Goal: Use online tool/utility

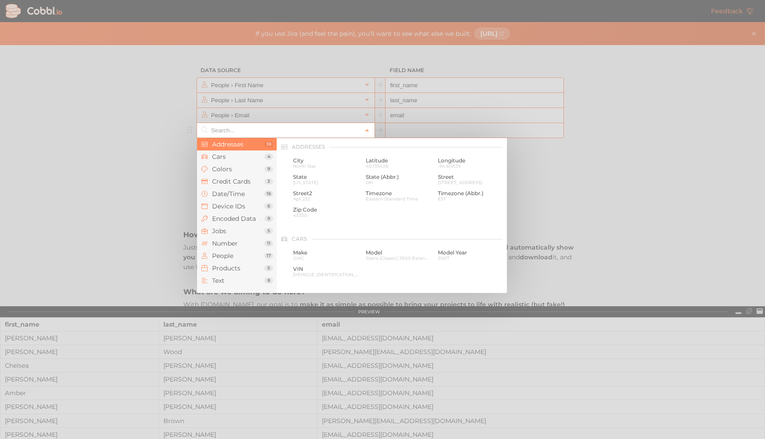
click at [271, 130] on input "text" at bounding box center [285, 130] width 153 height 15
click at [553, 211] on div at bounding box center [382, 219] width 765 height 439
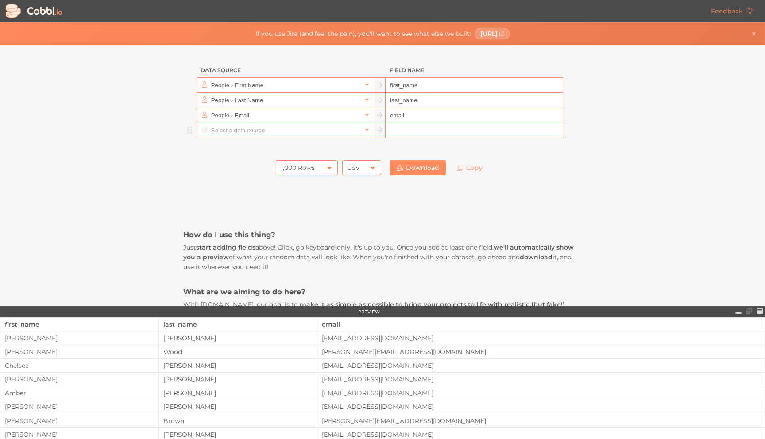
click at [328, 170] on icon at bounding box center [329, 167] width 7 height 7
click at [367, 168] on div "CSV" at bounding box center [361, 167] width 39 height 15
click at [362, 199] on li "JSON" at bounding box center [362, 197] width 38 height 15
click at [370, 163] on div "JSON" at bounding box center [361, 167] width 39 height 15
click at [353, 183] on li "CSV" at bounding box center [362, 182] width 38 height 15
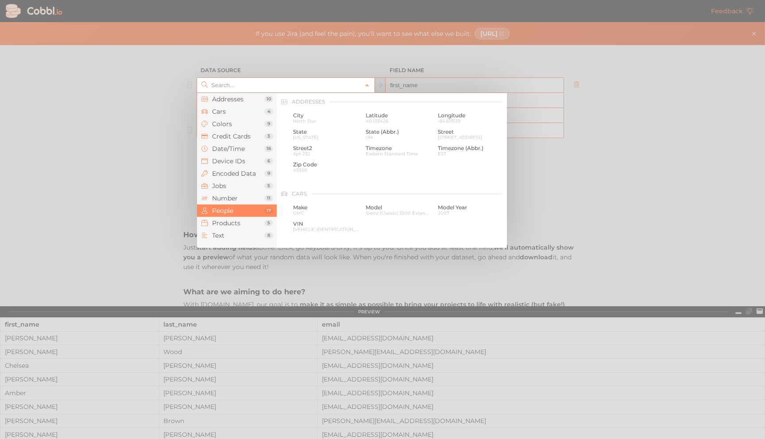
click at [230, 86] on input "text" at bounding box center [285, 85] width 153 height 15
click at [231, 238] on span "Text" at bounding box center [238, 235] width 52 height 7
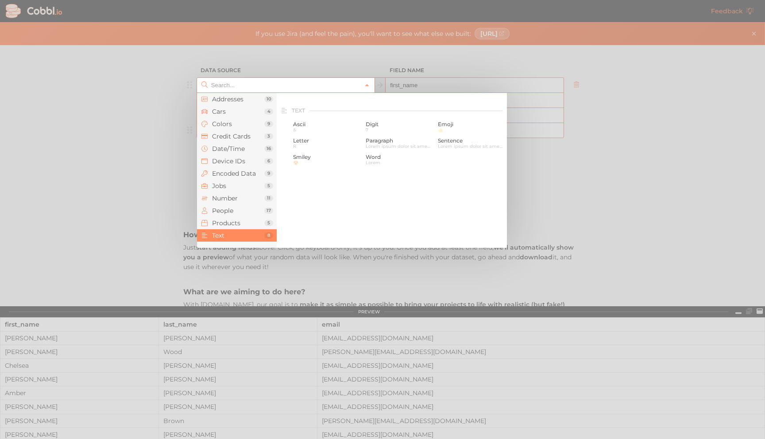
scroll to position [866, 0]
click at [403, 152] on span "Lorem" at bounding box center [399, 153] width 66 height 5
type input "Text › Word"
type input "word"
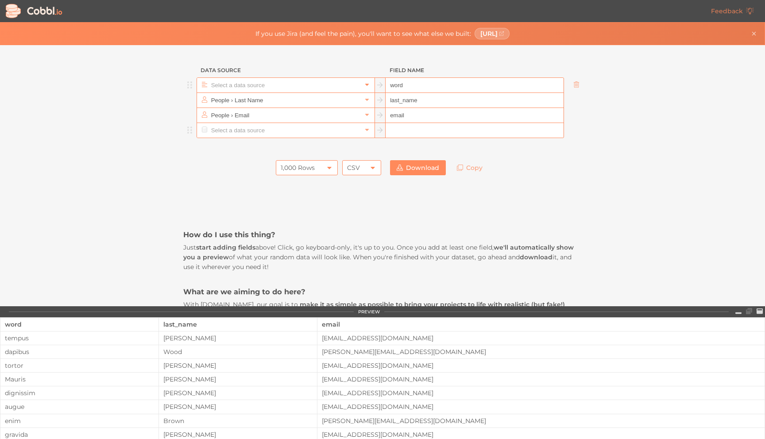
click at [367, 82] on link at bounding box center [367, 85] width 11 height 9
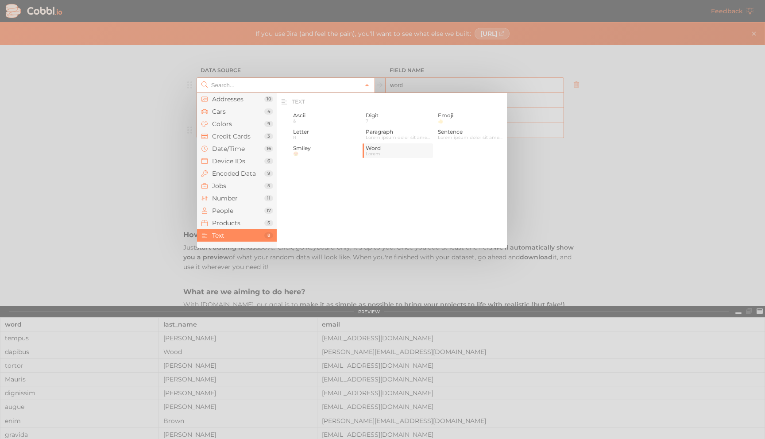
click at [383, 152] on span "Lorem" at bounding box center [399, 153] width 66 height 5
type input "Text › Word"
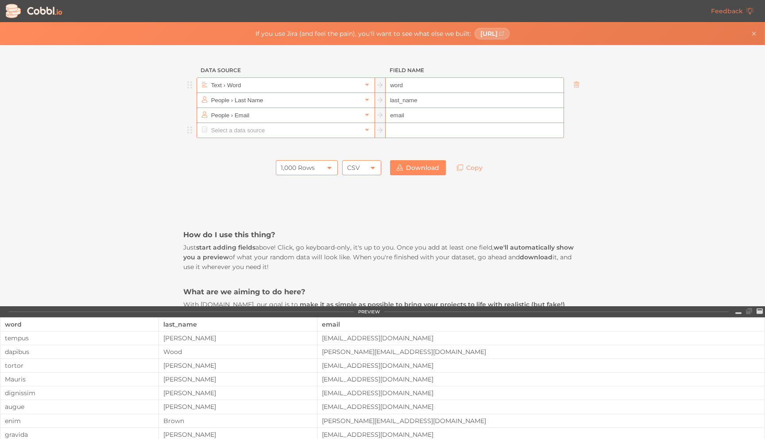
click at [407, 84] on input "word" at bounding box center [475, 85] width 178 height 15
click at [191, 104] on div at bounding box center [189, 101] width 13 height 16
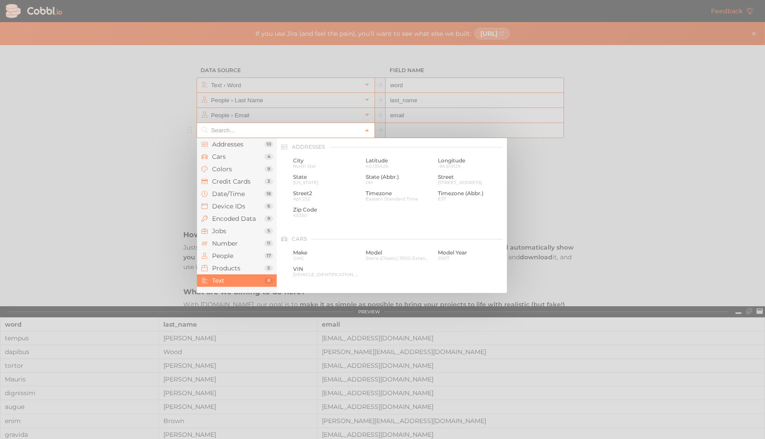
click at [355, 131] on input "text" at bounding box center [285, 130] width 153 height 15
click at [364, 194] on div "Word Lorem" at bounding box center [399, 196] width 70 height 15
type input "Text › Word"
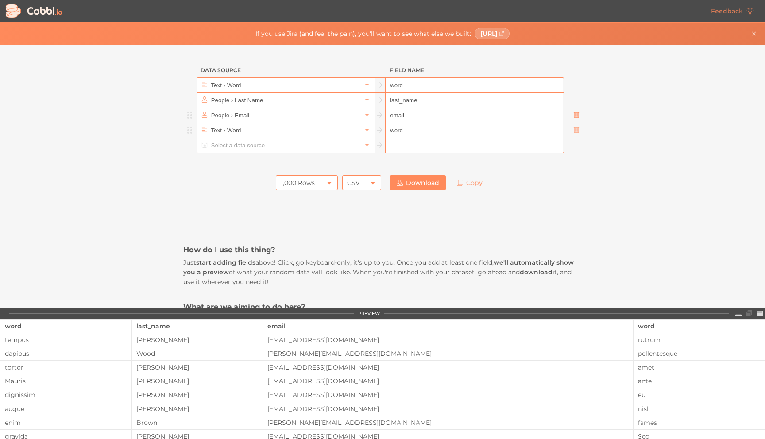
click at [574, 114] on icon at bounding box center [577, 115] width 6 height 6
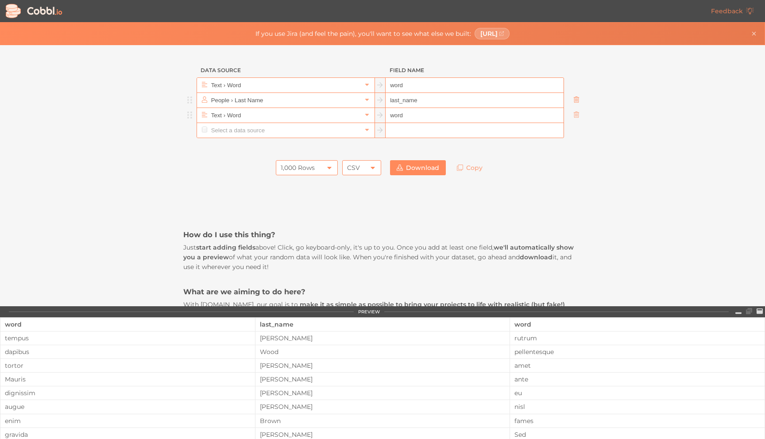
click at [575, 101] on icon at bounding box center [576, 100] width 5 height 6
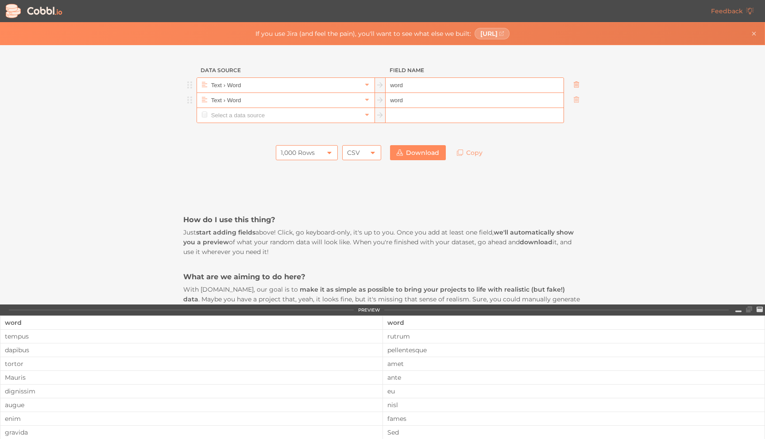
click at [575, 85] on icon at bounding box center [577, 84] width 6 height 6
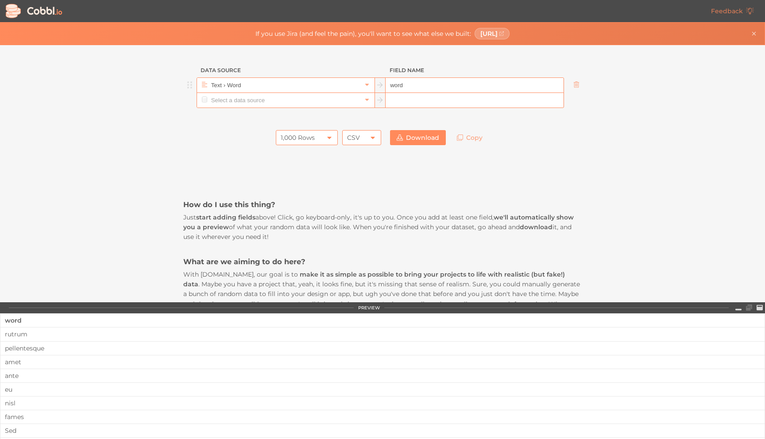
click at [423, 84] on input "word" at bounding box center [475, 85] width 178 height 15
click at [423, 85] on input "word" at bounding box center [475, 85] width 178 height 15
type input "w"
click at [483, 123] on div at bounding box center [382, 117] width 399 height 18
click at [342, 178] on div "How do I use this thing? Just start adding fields above! Click, go keyboard-onl…" at bounding box center [382, 427] width 399 height 554
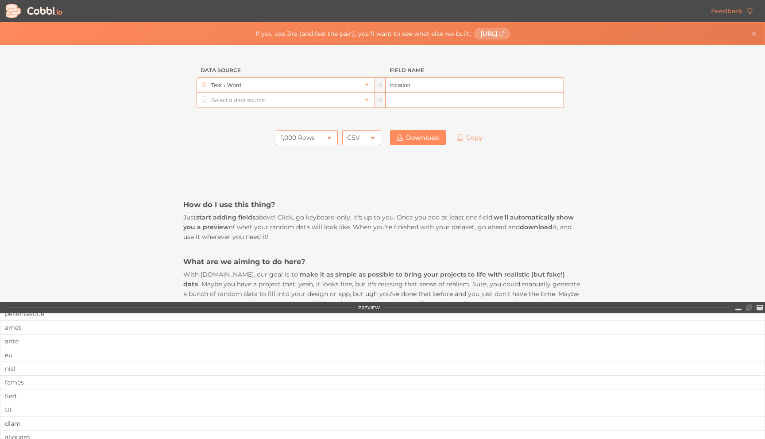
scroll to position [0, 0]
click at [424, 85] on input "location" at bounding box center [475, 85] width 178 height 15
type input "l"
type input "N"
type input "s"
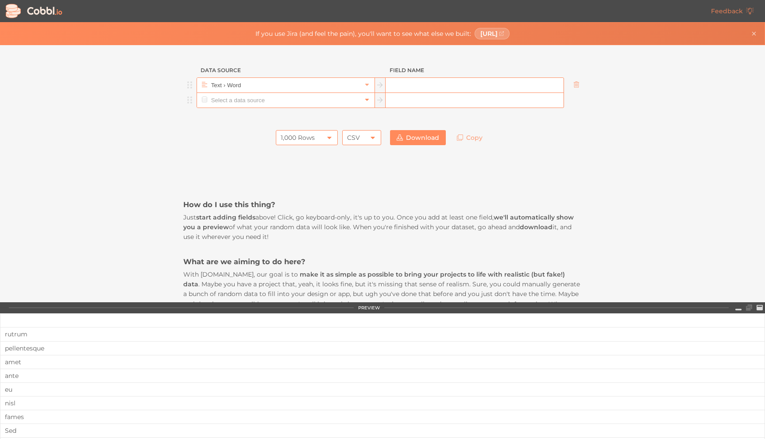
click at [368, 100] on icon at bounding box center [367, 100] width 6 height 6
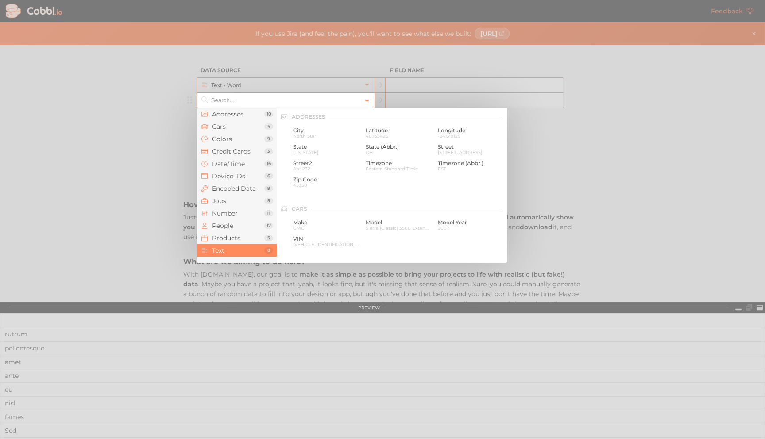
scroll to position [866, 0]
click at [615, 147] on div at bounding box center [382, 219] width 765 height 439
